Goal: Contribute content: Add original content to the website for others to see

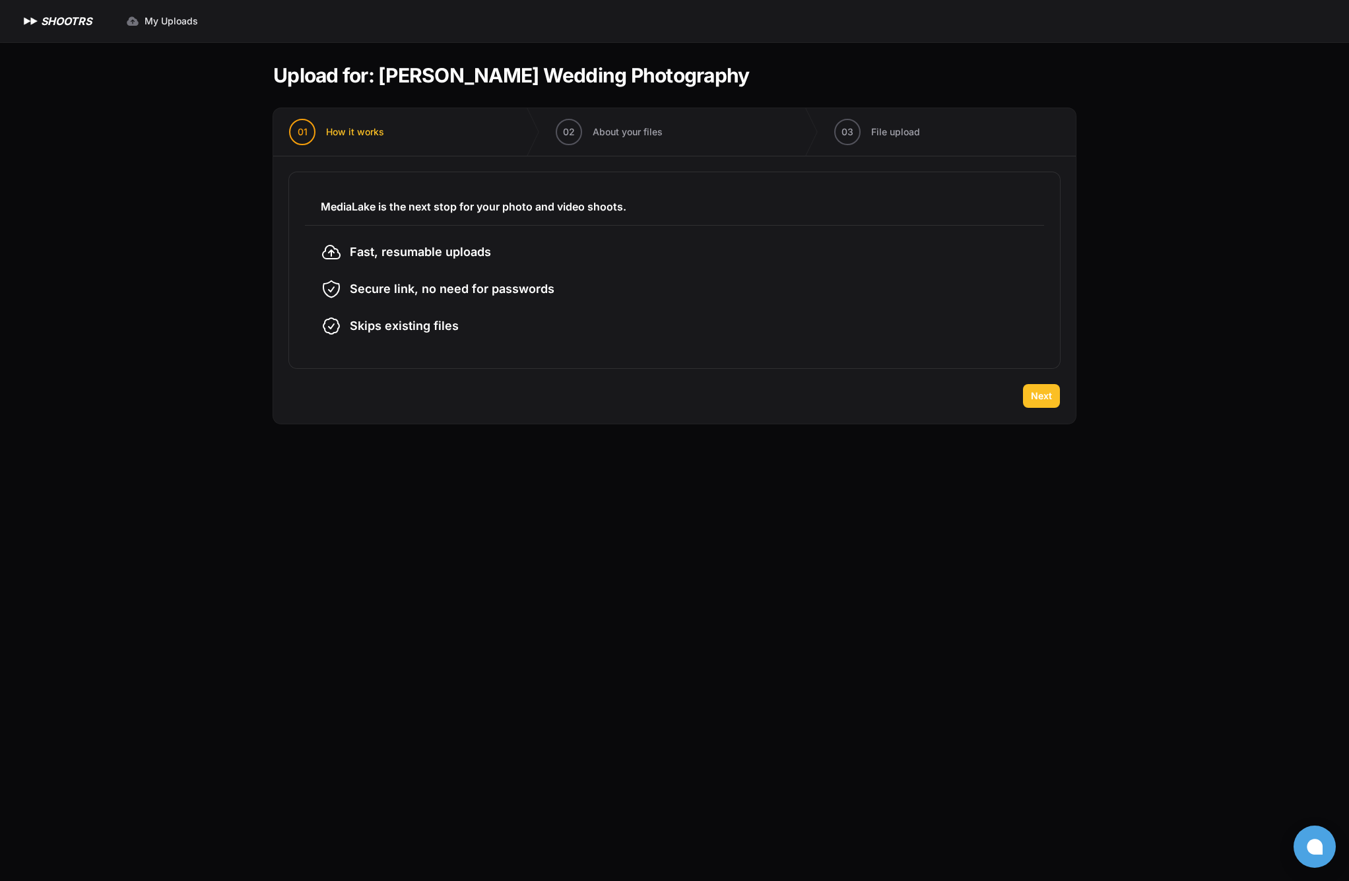
click at [1052, 397] on span "Next" at bounding box center [1041, 396] width 21 height 13
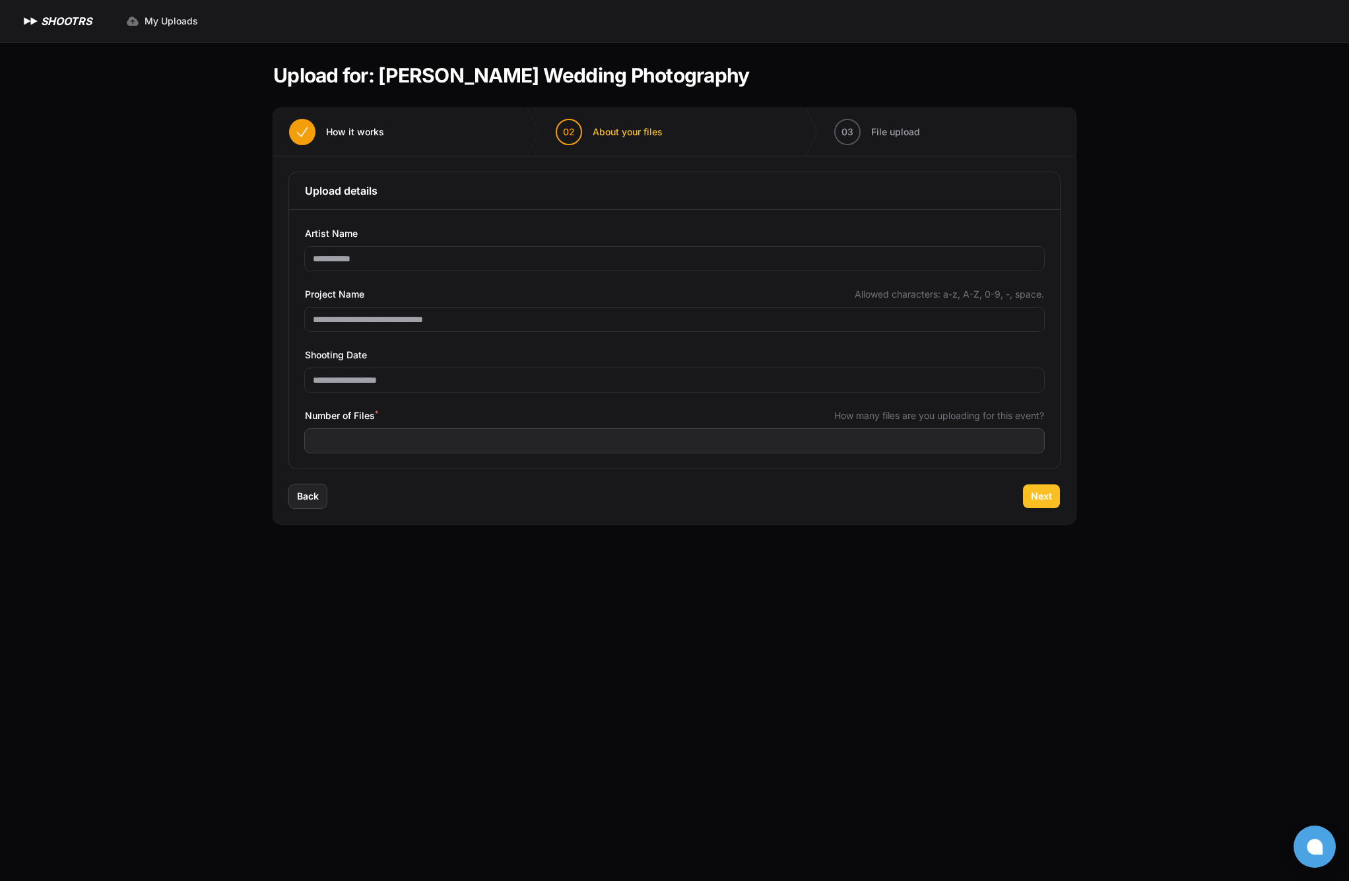
click at [1040, 488] on button "Next" at bounding box center [1041, 497] width 37 height 24
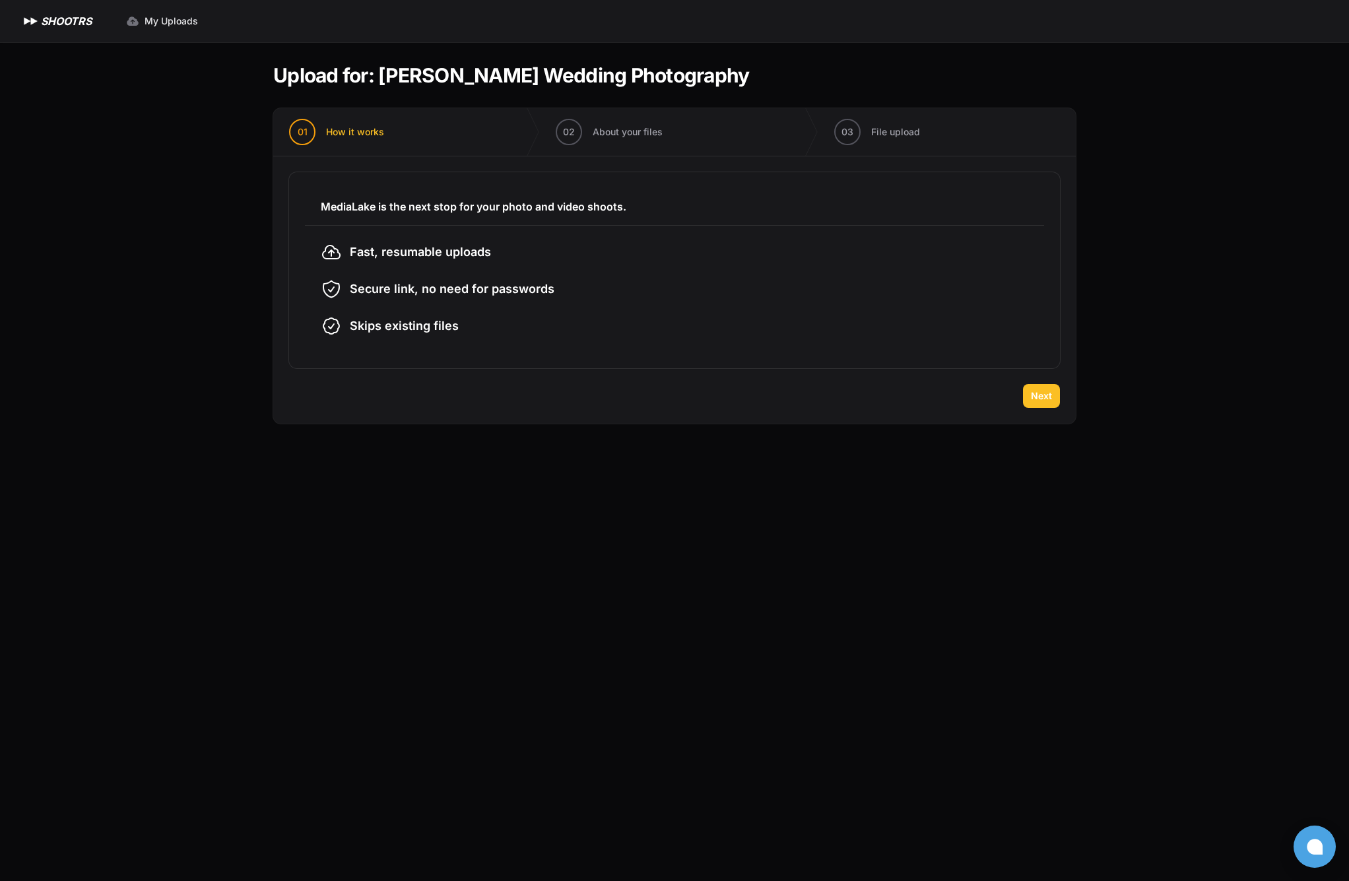
click at [1047, 399] on span "Next" at bounding box center [1041, 396] width 21 height 13
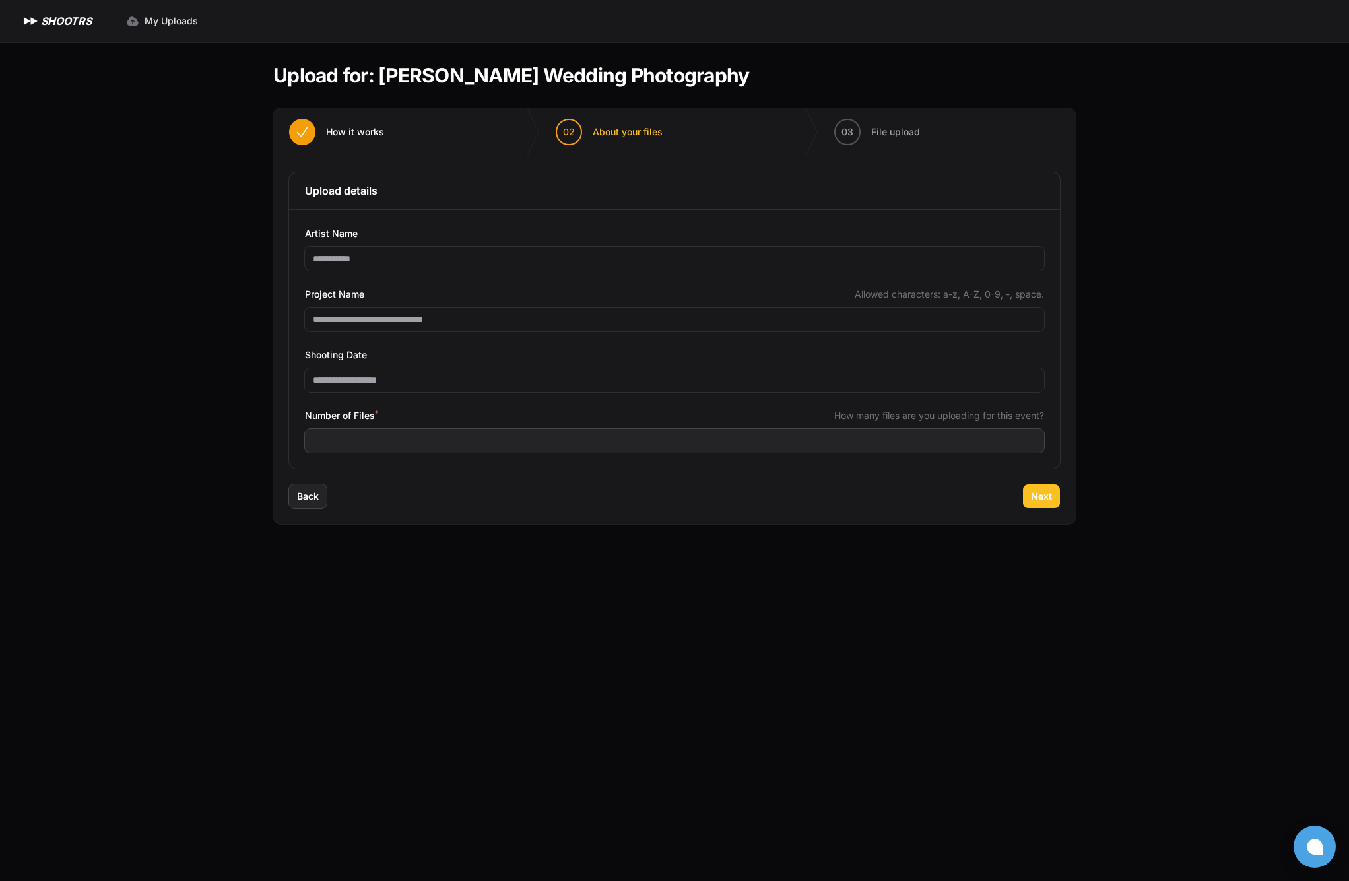
click at [1044, 489] on button "Next" at bounding box center [1041, 497] width 37 height 24
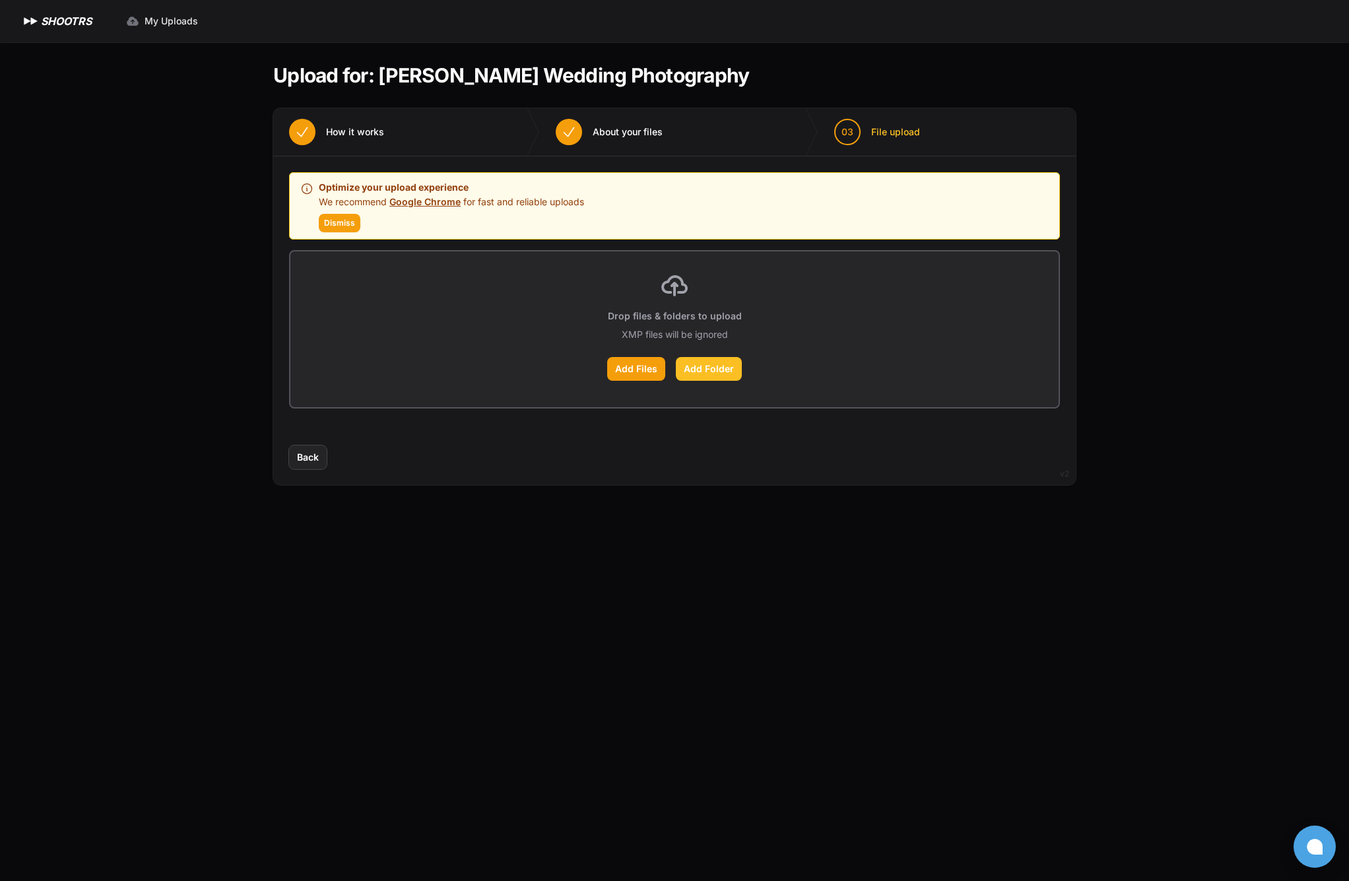
click at [710, 364] on label "Add Folder" at bounding box center [709, 369] width 66 height 24
click at [0, 0] on input "Add Folder" at bounding box center [0, 0] width 0 height 0
click at [333, 227] on span "Dismiss" at bounding box center [339, 223] width 31 height 11
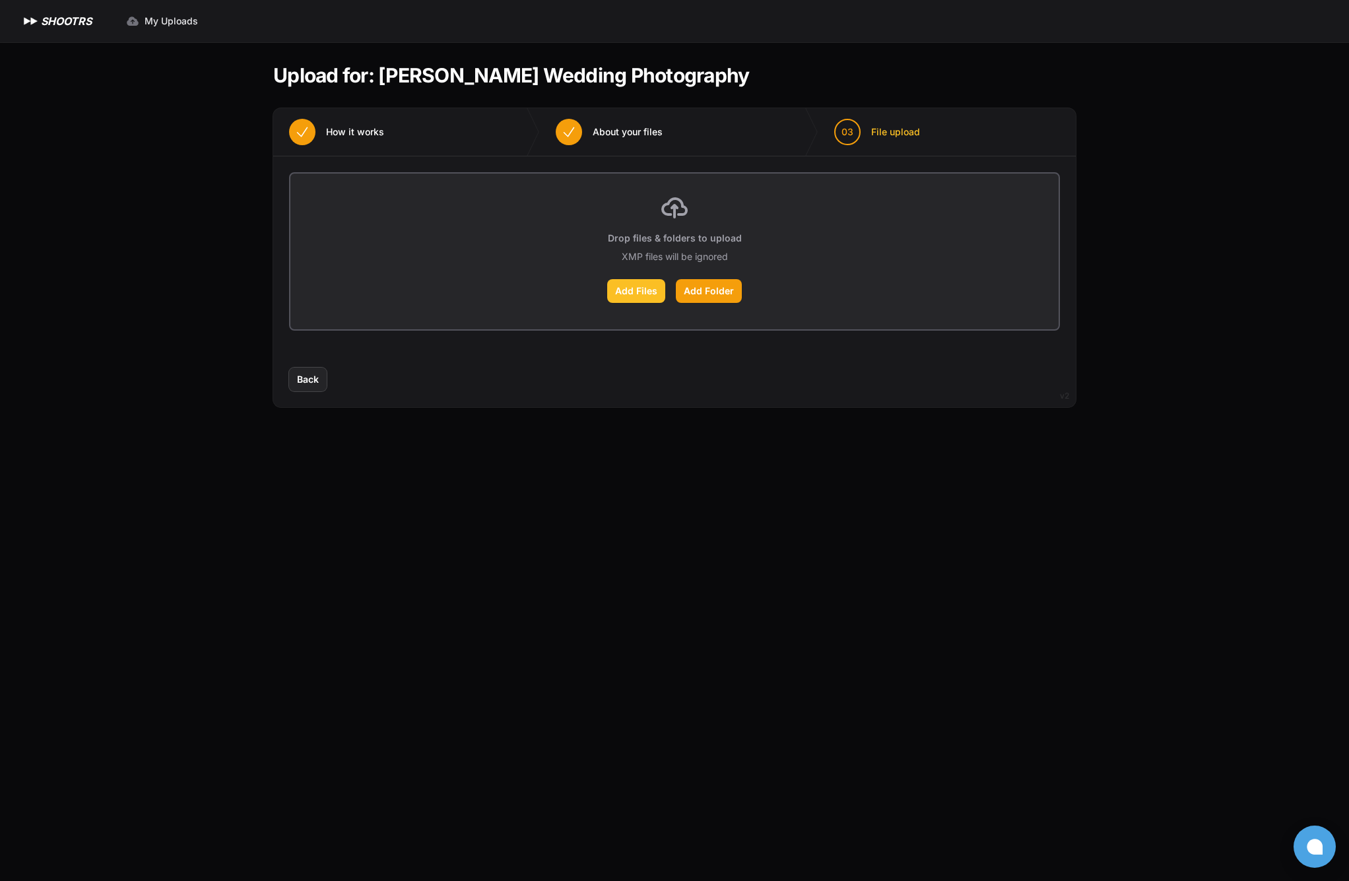
click at [646, 297] on label "Add Files" at bounding box center [636, 291] width 58 height 24
click at [0, 0] on input "Add Files" at bounding box center [0, 0] width 0 height 0
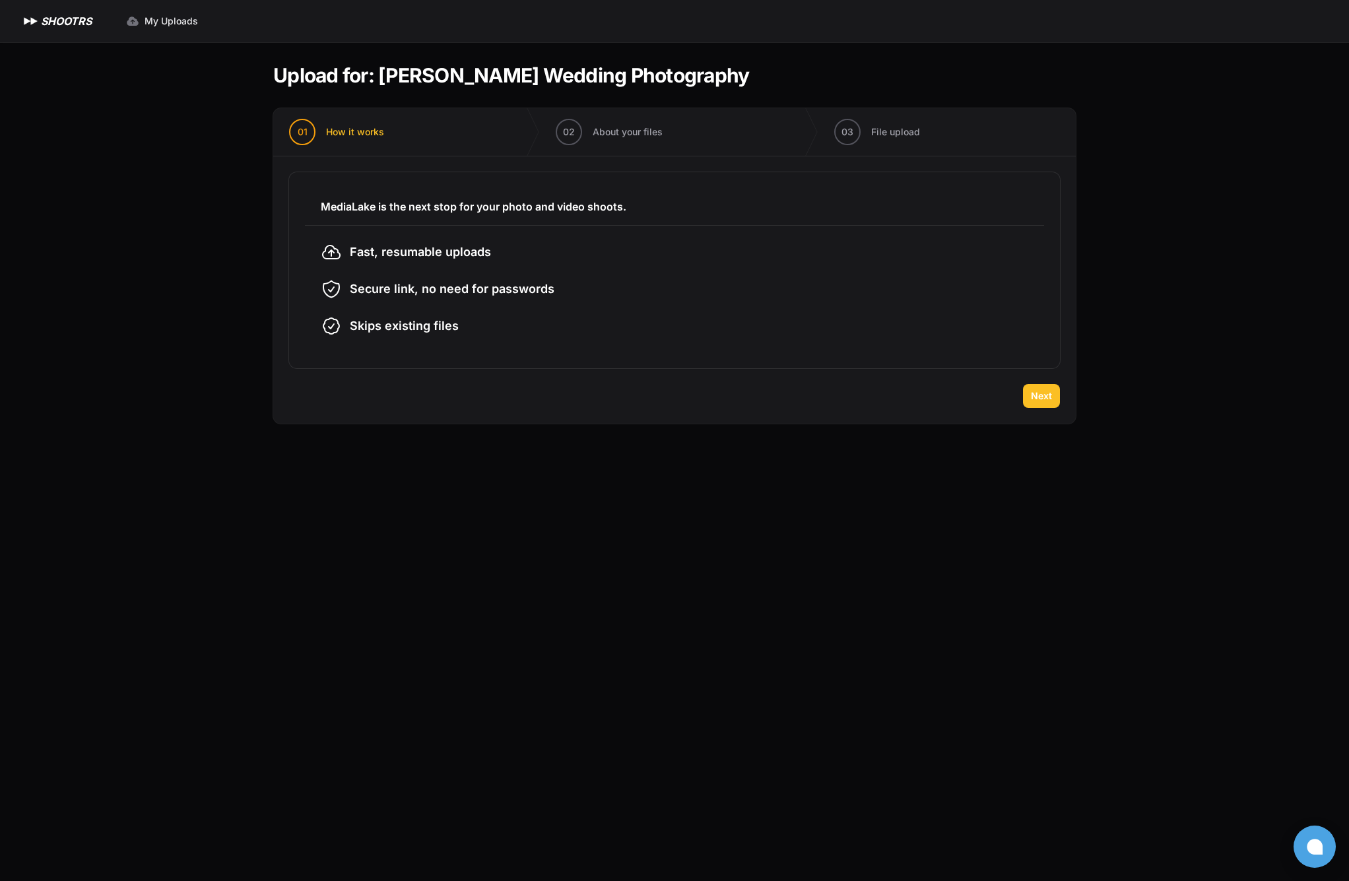
click at [1050, 399] on span "Next" at bounding box center [1041, 396] width 21 height 13
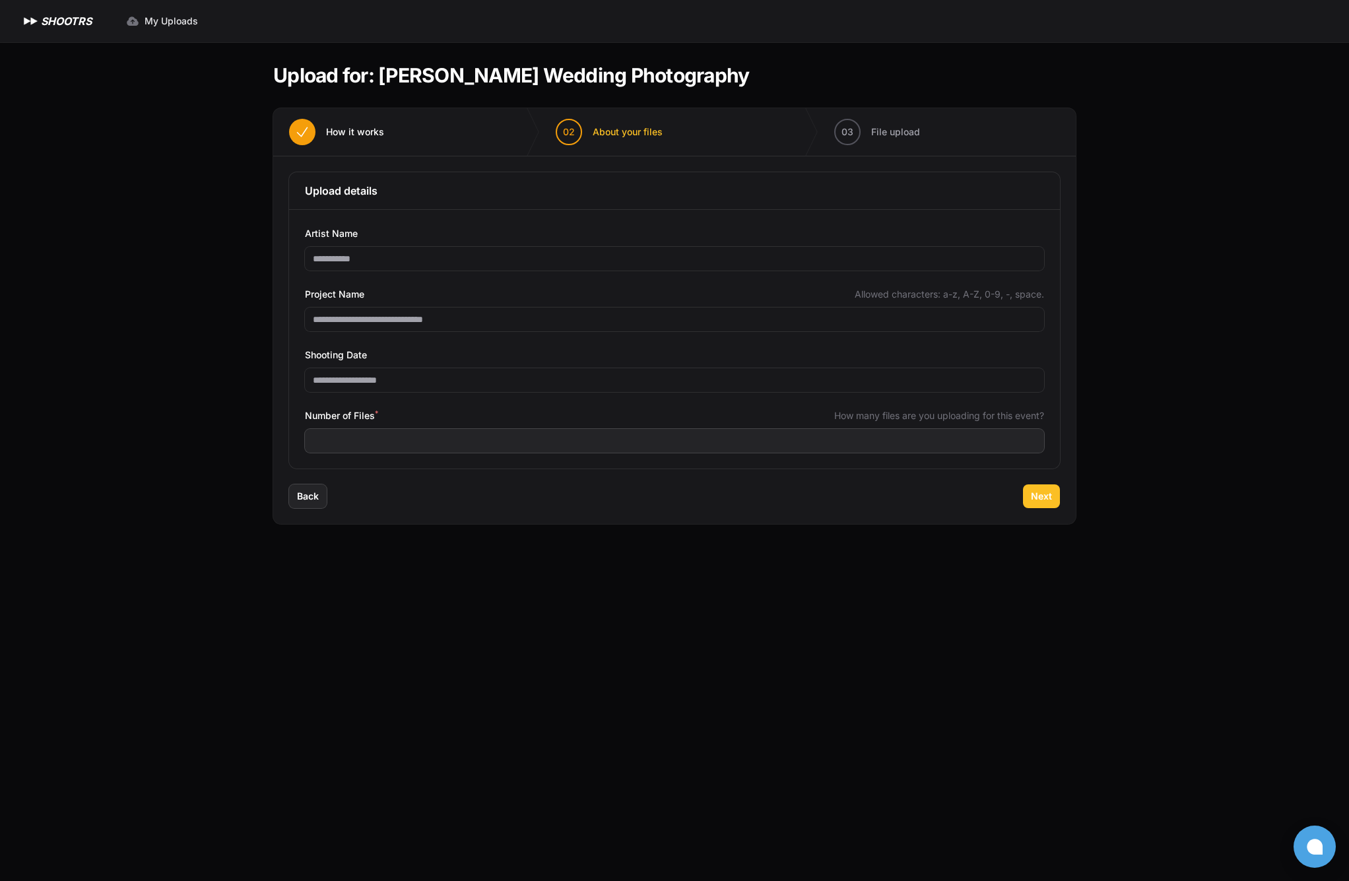
click at [1033, 497] on span "Next" at bounding box center [1041, 496] width 21 height 13
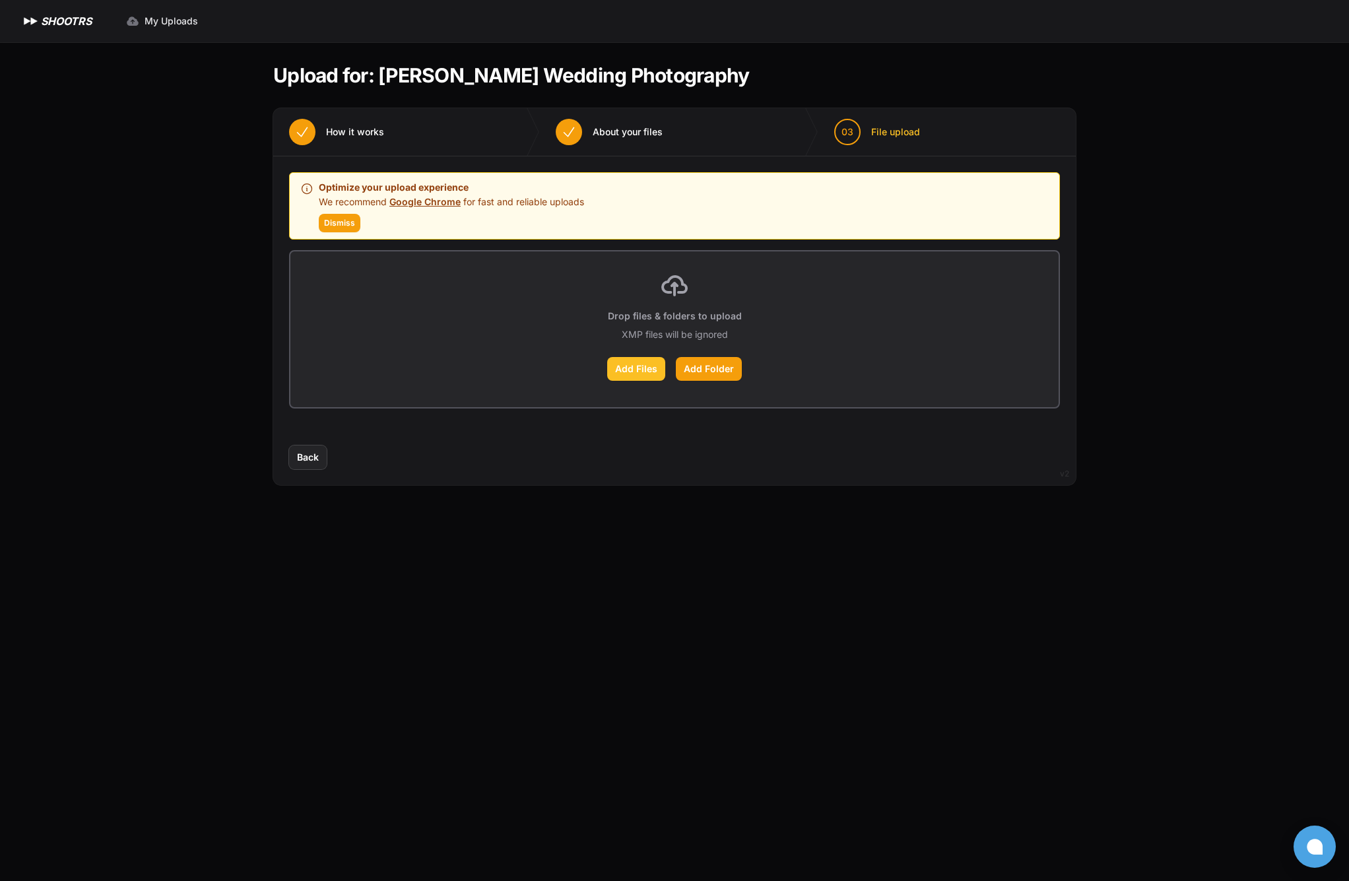
click at [640, 371] on label "Add Files" at bounding box center [636, 369] width 58 height 24
click at [0, 0] on input "Add Files" at bounding box center [0, 0] width 0 height 0
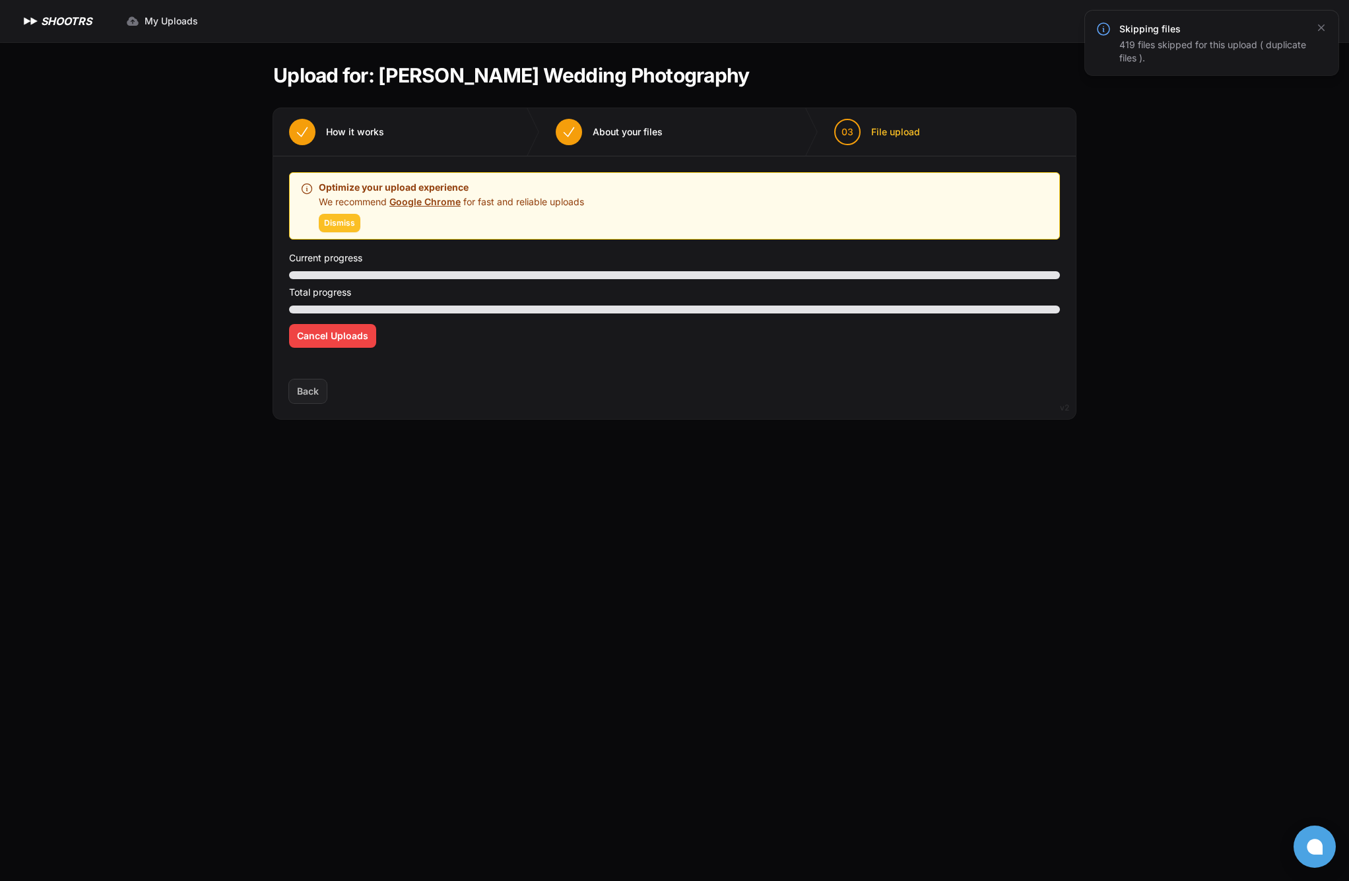
click at [350, 225] on span "Dismiss" at bounding box center [339, 223] width 31 height 11
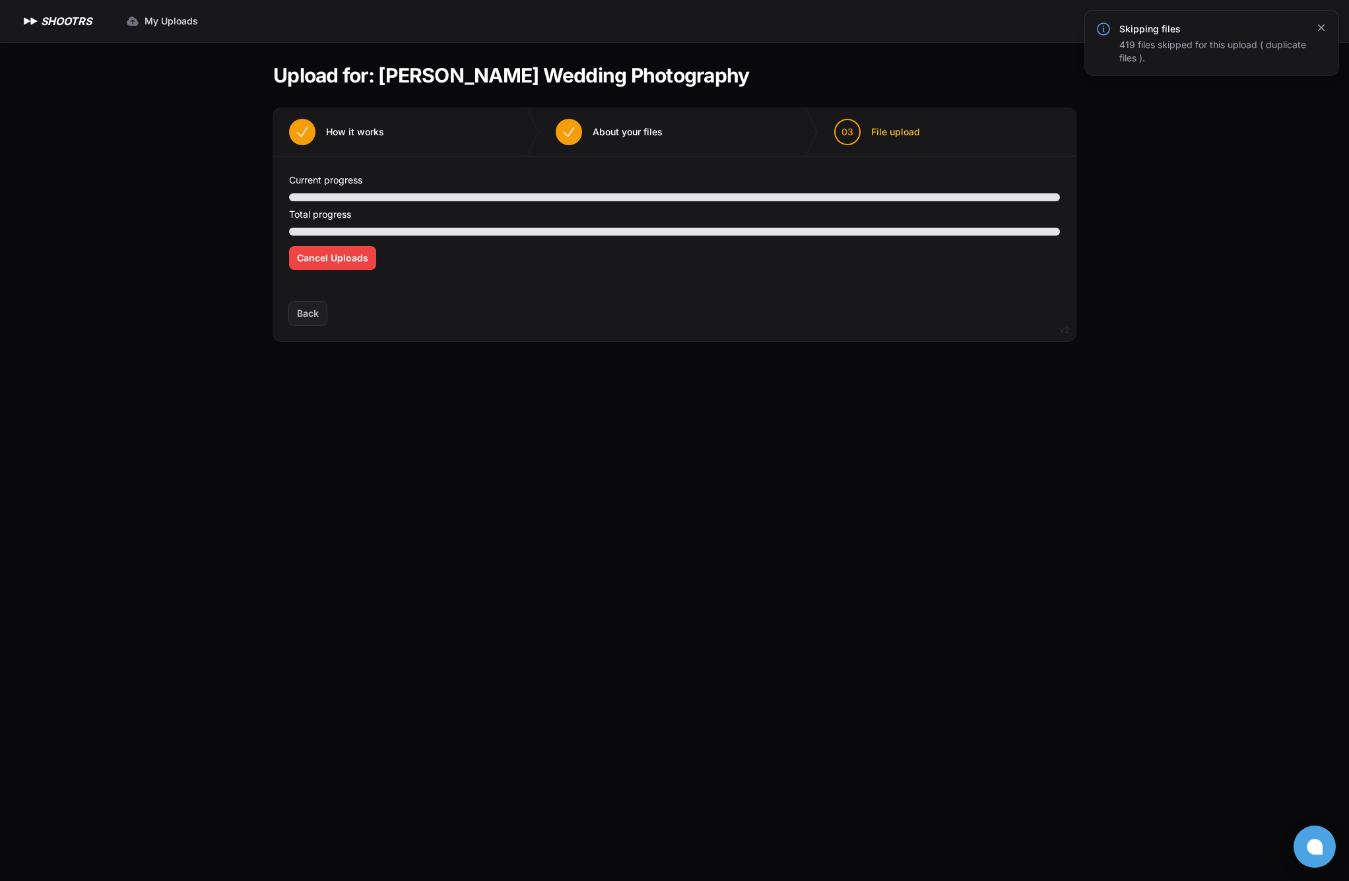
click at [1316, 30] on icon "button" at bounding box center [1321, 27] width 13 height 13
